Goal: Book appointment/travel/reservation

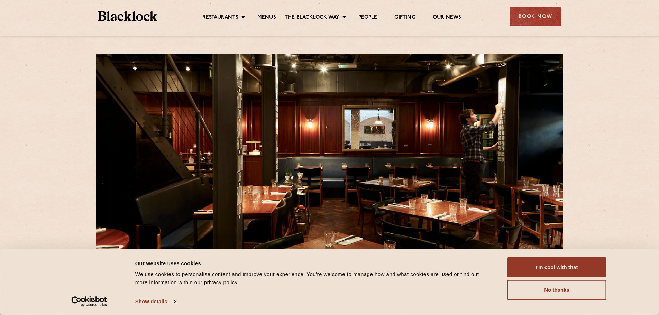
click at [263, 13] on ul "Restaurants [GEOGRAPHIC_DATA] [GEOGRAPHIC_DATA] [GEOGRAPHIC_DATA] [GEOGRAPHIC_D…" at bounding box center [331, 16] width 348 height 11
click at [264, 15] on link "Menus" at bounding box center [266, 18] width 19 height 8
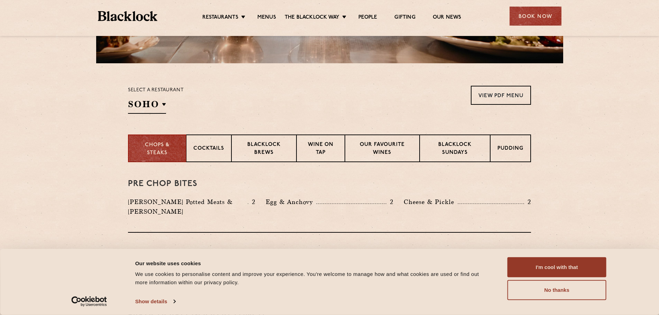
scroll to position [242, 0]
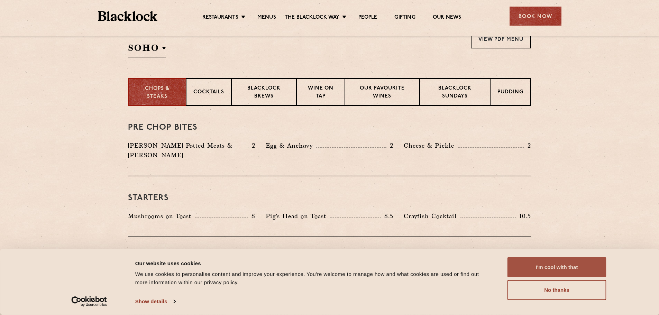
click at [561, 269] on button "I'm cool with that" at bounding box center [556, 267] width 99 height 20
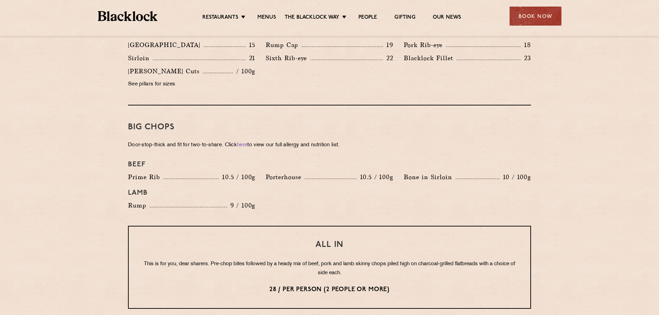
scroll to position [623, 0]
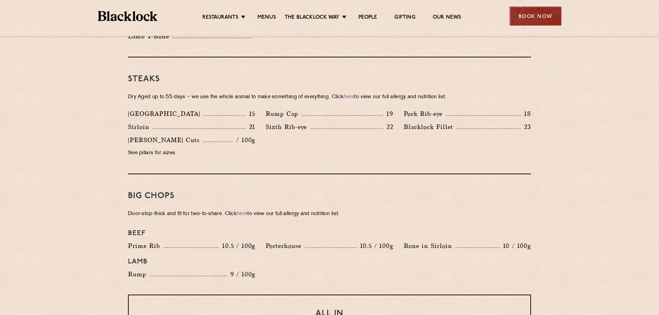
click at [535, 11] on div "Book Now" at bounding box center [535, 16] width 52 height 19
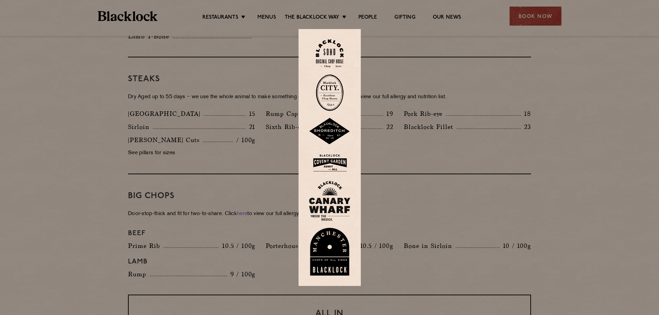
click at [326, 54] on img at bounding box center [330, 53] width 28 height 28
